Goal: Submit feedback/report problem: Submit feedback/report problem

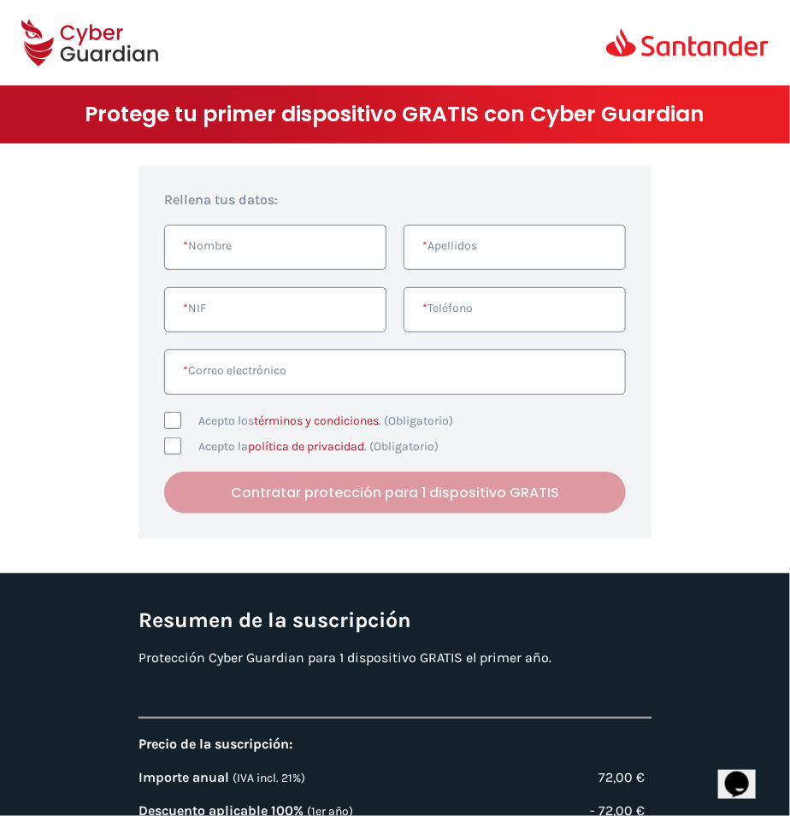
scroll to position [162, 0]
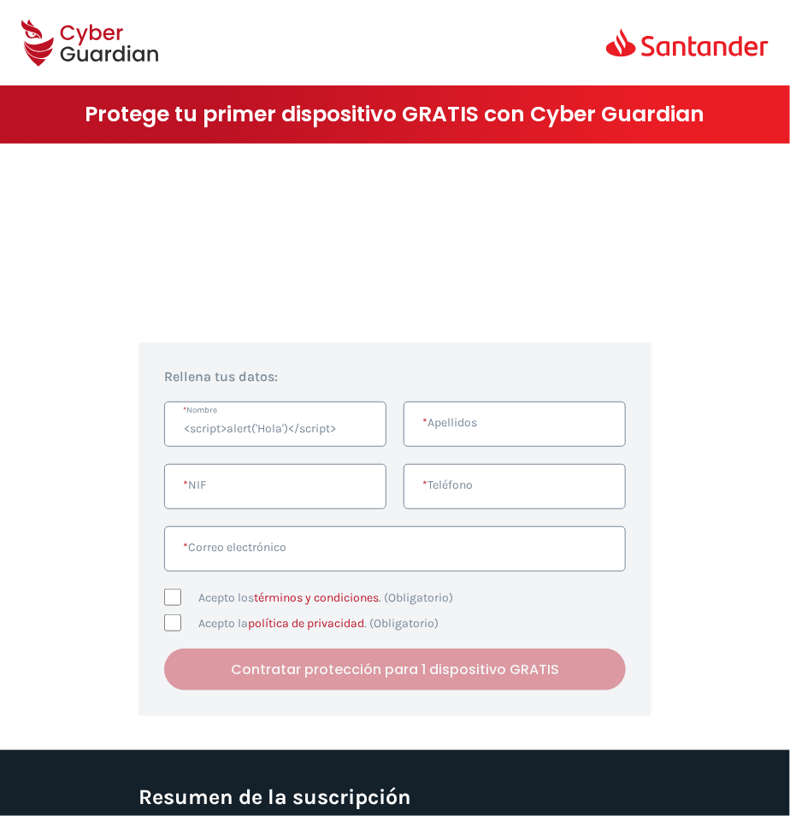
click at [313, 418] on input "<script>alert('Hola')</script>" at bounding box center [275, 424] width 222 height 45
click at [339, 432] on input "<script>alert('Hola')</script>" at bounding box center [275, 424] width 222 height 45
click at [291, 425] on input "<script>alert('Hola')</script>" at bounding box center [275, 424] width 222 height 45
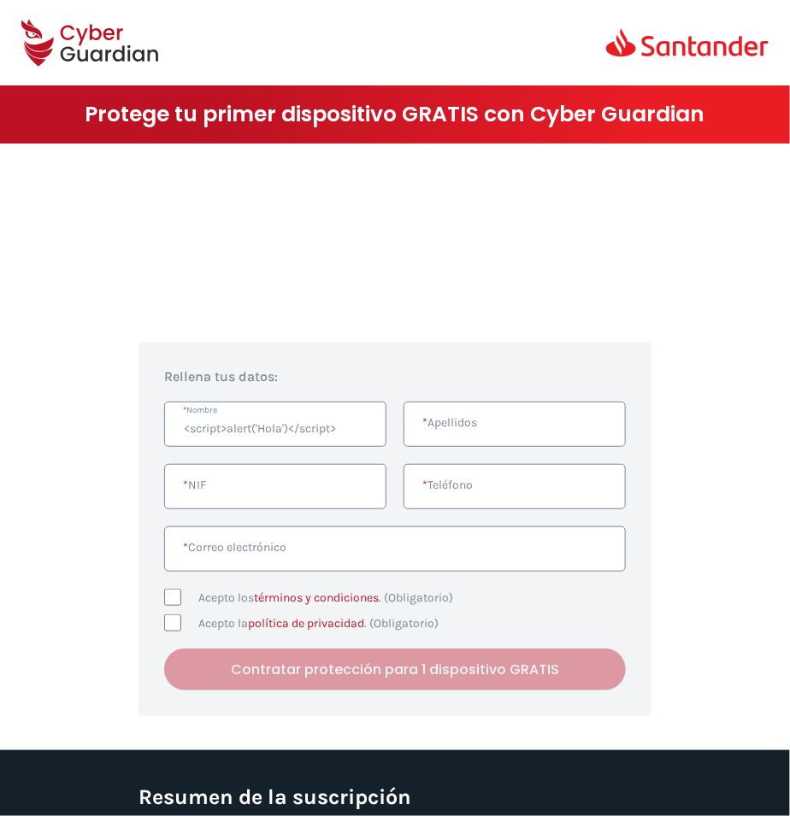
click at [291, 425] on input "<script>alert('Hola')</script>" at bounding box center [275, 424] width 222 height 45
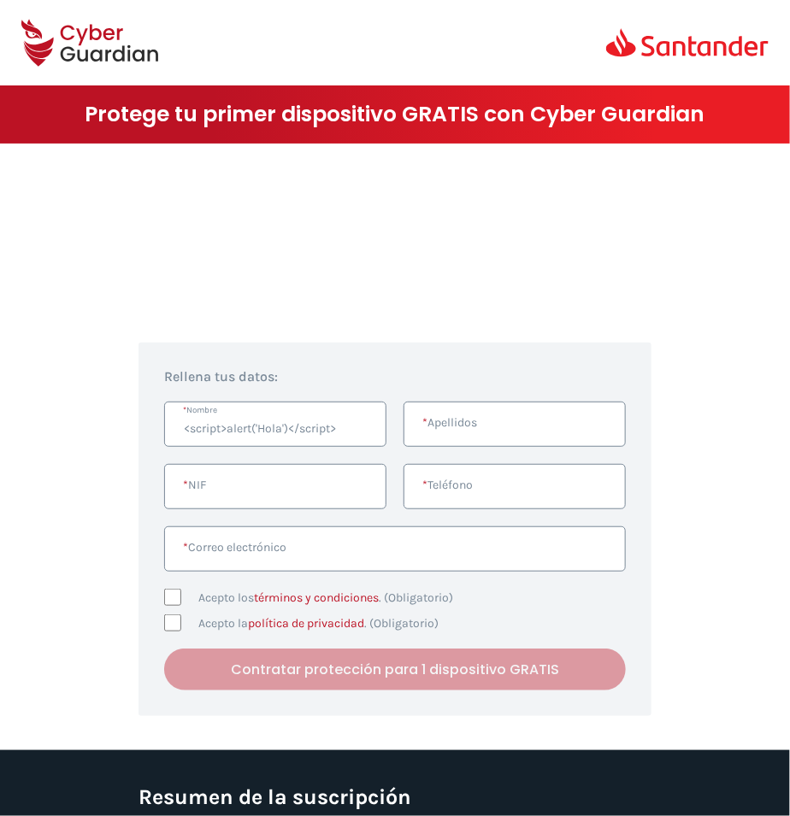
click at [291, 425] on input "<script>alert('Hola')</script>" at bounding box center [275, 424] width 222 height 45
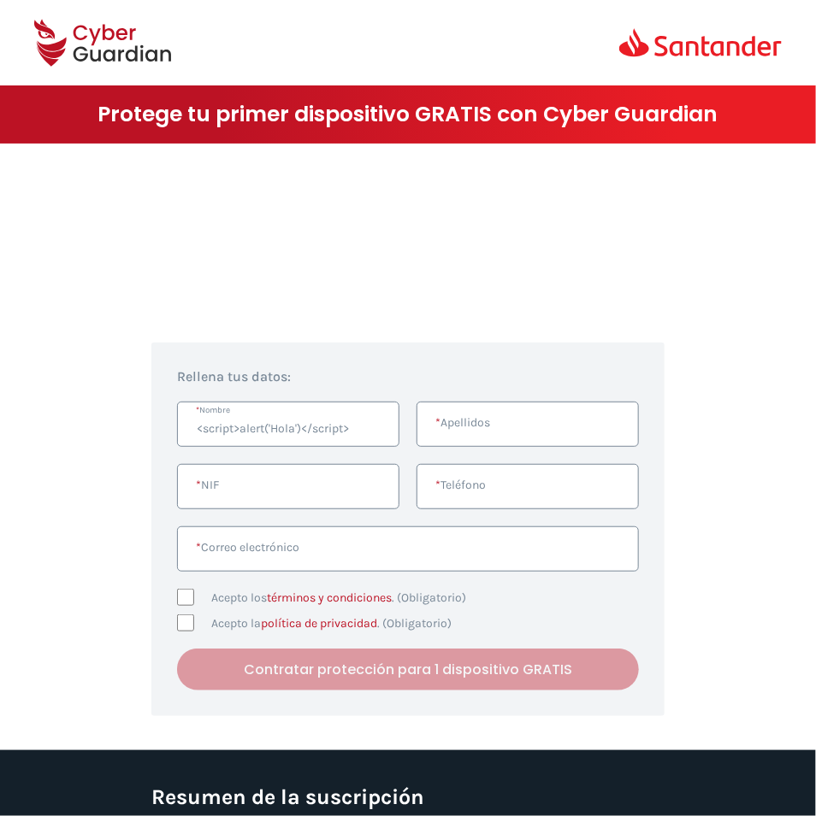
click at [557, 268] on p "Gracias a la Campaña Emprende de Santander puedes contratar Cyber Guardian para…" at bounding box center [407, 276] width 513 height 32
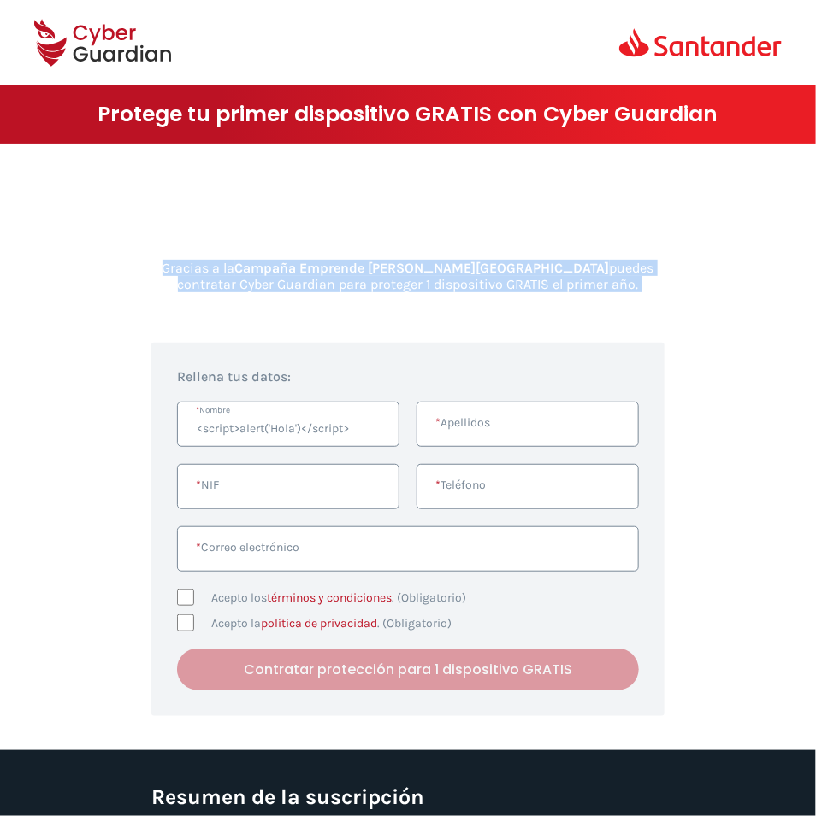
click at [443, 280] on p "Gracias a la Campaña Emprende de Santander puedes contratar Cyber Guardian para…" at bounding box center [407, 276] width 513 height 32
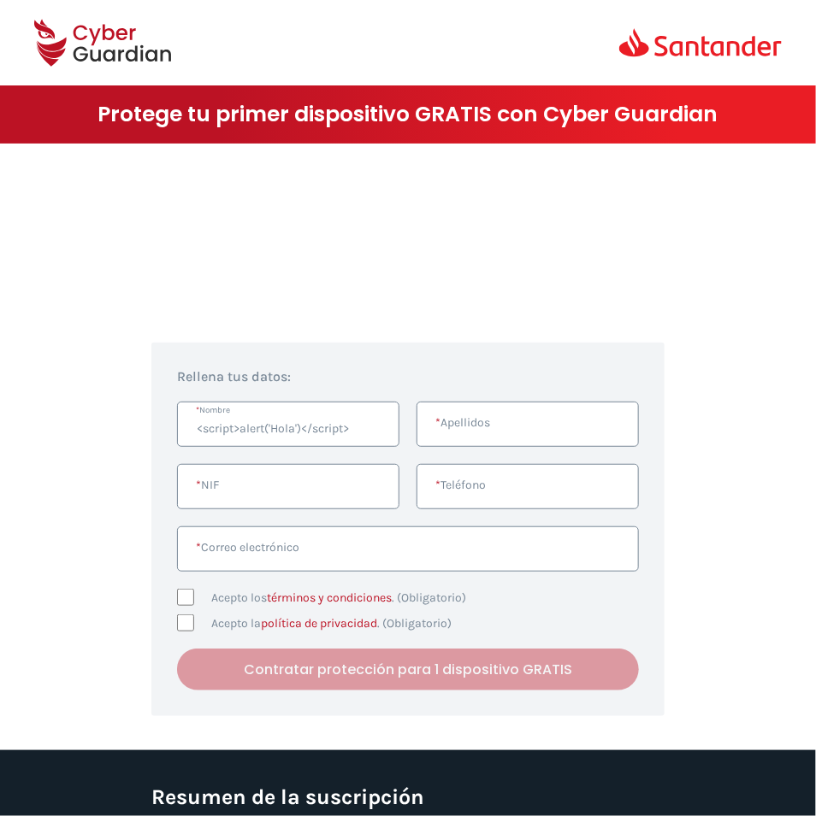
click at [421, 278] on p "Gracias a la Campaña Emprende de Santander puedes contratar Cyber Guardian para…" at bounding box center [407, 276] width 513 height 32
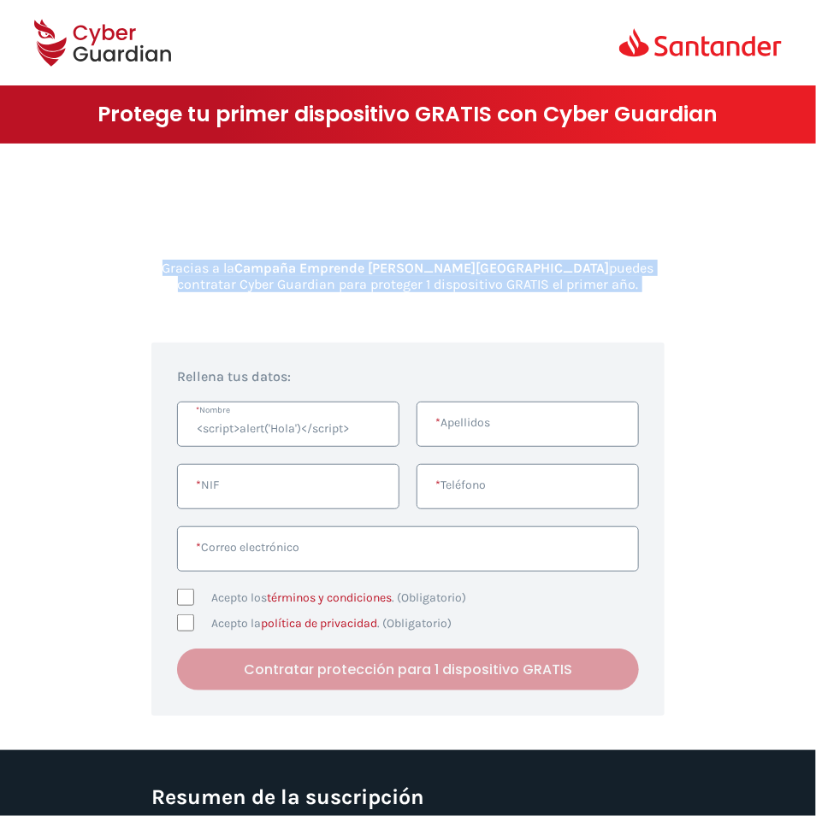
click at [392, 280] on p "Gracias a la Campaña Emprende de Santander puedes contratar Cyber Guardian para…" at bounding box center [407, 276] width 513 height 32
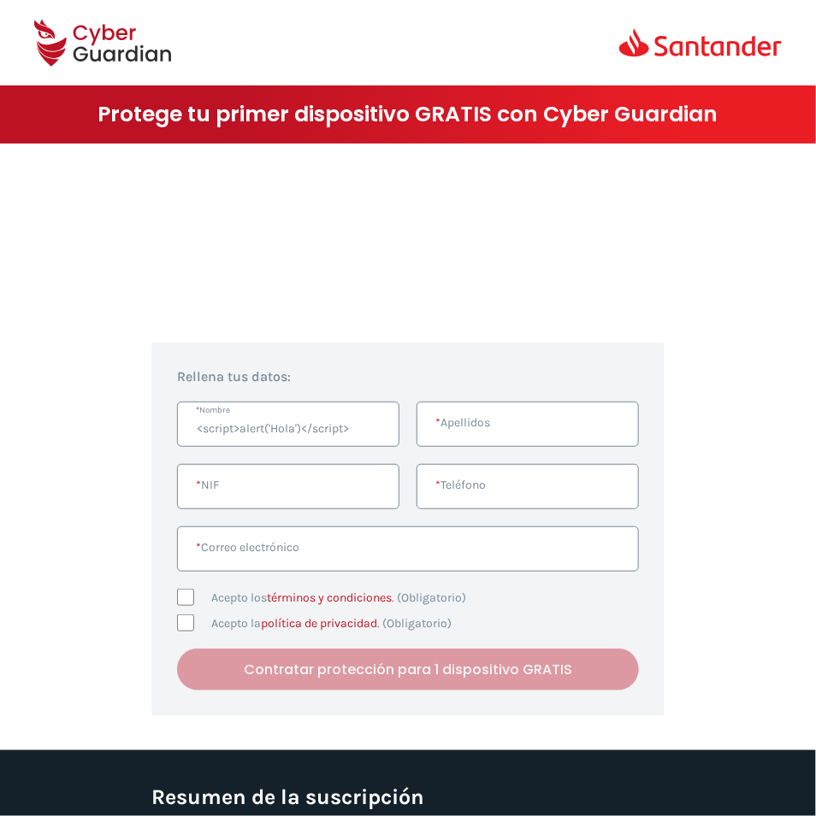
click at [392, 280] on p "Gracias a la Campaña Emprende de Santander puedes contratar Cyber Guardian para…" at bounding box center [407, 276] width 513 height 32
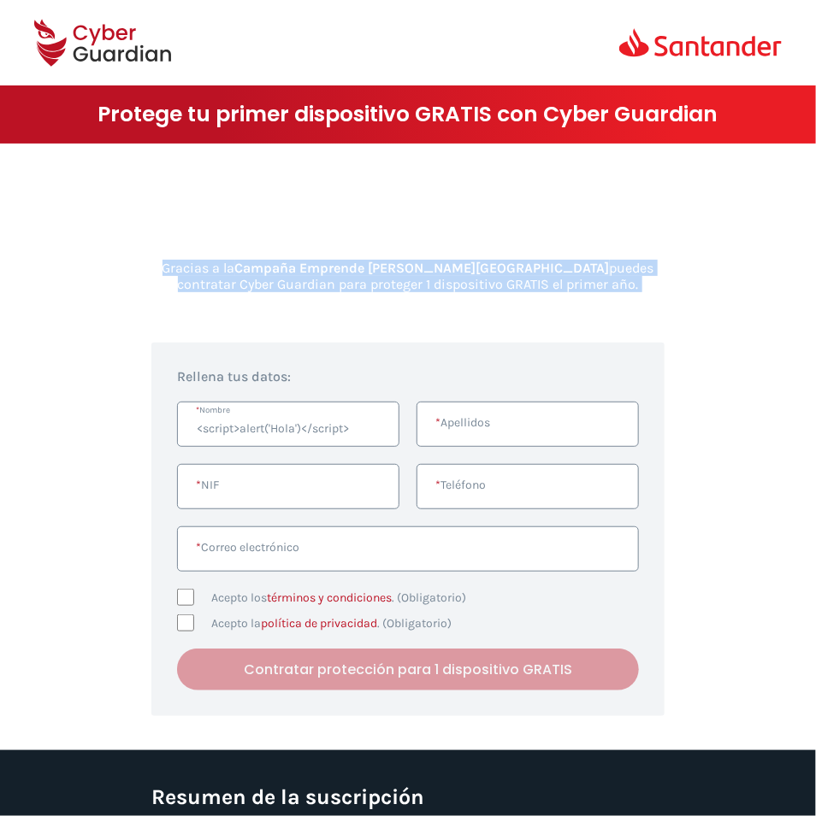
click at [431, 284] on p "Gracias a la Campaña Emprende de Santander puedes contratar Cyber Guardian para…" at bounding box center [407, 276] width 513 height 32
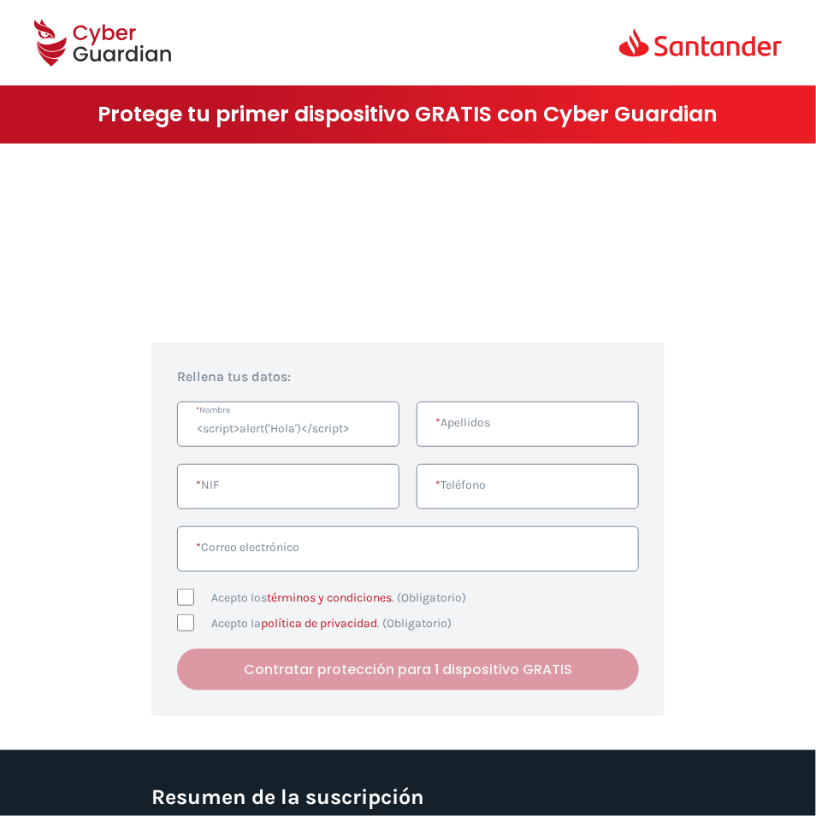
click at [277, 426] on input "<script>alert('Hola')</script>" at bounding box center [288, 424] width 222 height 45
click at [370, 428] on input "<script>alert('Hola')</script>" at bounding box center [288, 424] width 222 height 45
type input "<script>alert('Hola')</script>"
click at [317, 433] on input "<script>alert('Hola')</script>" at bounding box center [288, 424] width 222 height 45
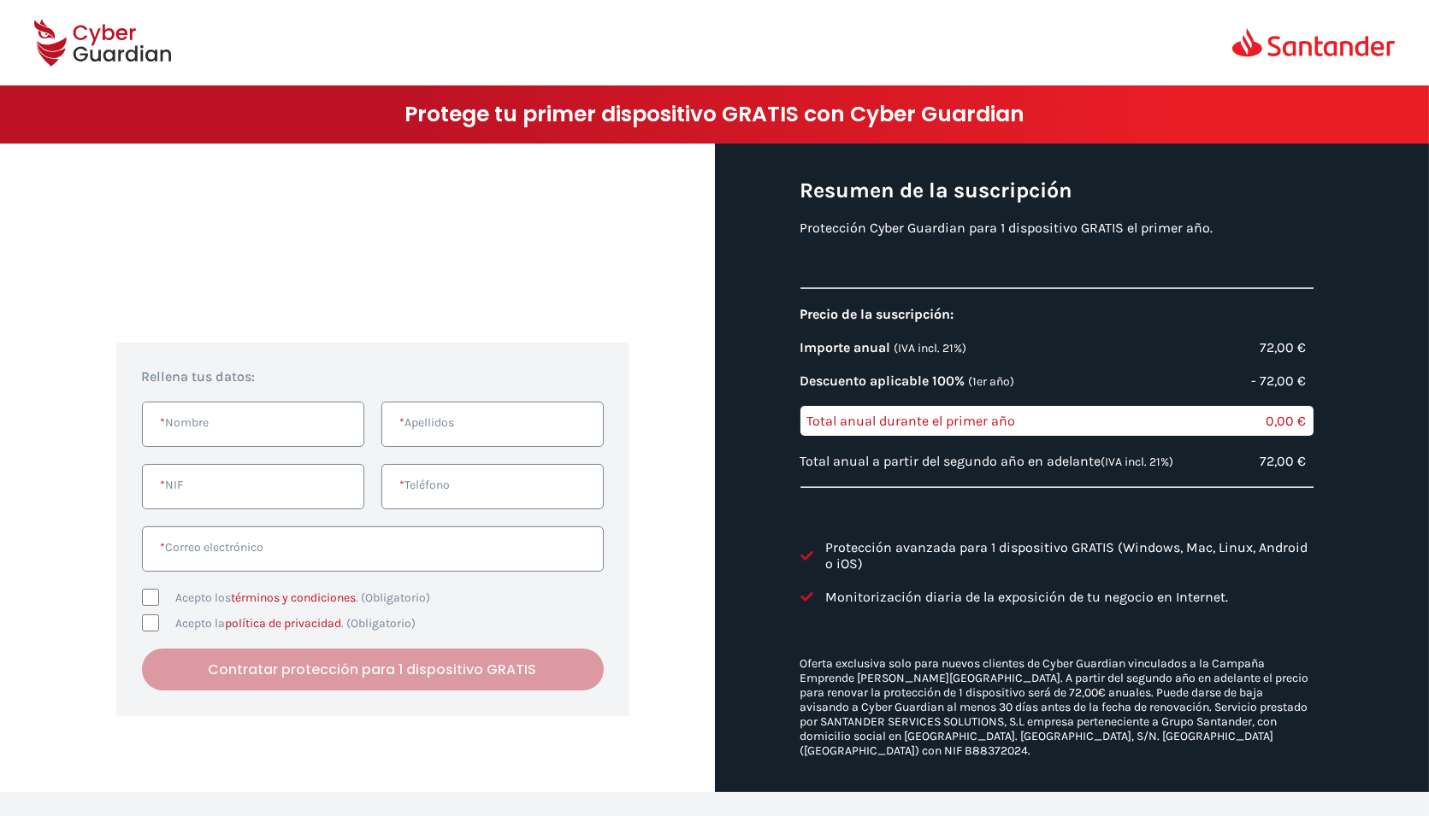
click at [543, 266] on p "Gracias a la Campaña Emprende [PERSON_NAME] puedes contratar Cyber Guardian par…" at bounding box center [372, 276] width 513 height 32
